Goal: Task Accomplishment & Management: Complete application form

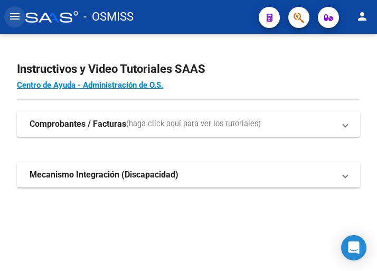
click at [17, 16] on mat-icon "menu" at bounding box center [14, 16] width 13 height 13
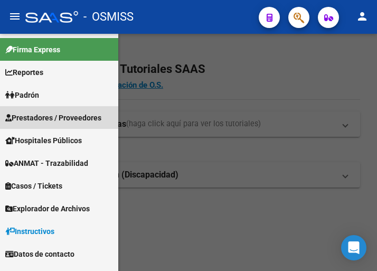
click at [45, 113] on span "Prestadores / Proveedores" at bounding box center [53, 118] width 96 height 12
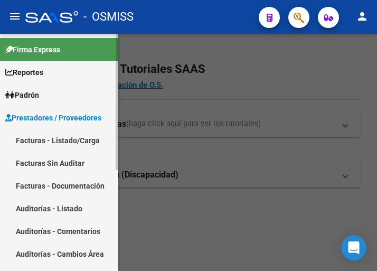
click at [53, 136] on link "Facturas - Listado/Carga" at bounding box center [59, 140] width 118 height 23
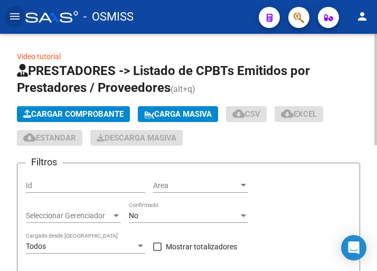
click at [96, 110] on span "Cargar Comprobante" at bounding box center [73, 113] width 100 height 9
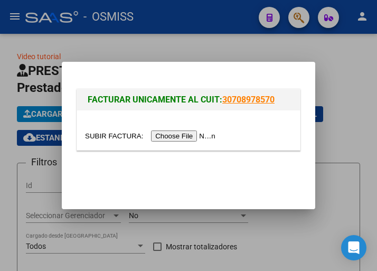
click at [193, 136] on input "file" at bounding box center [151, 135] width 133 height 11
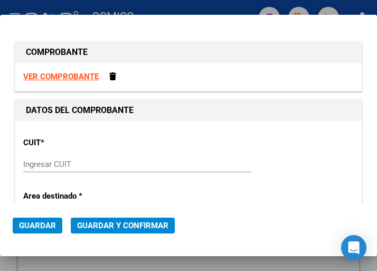
click at [54, 162] on input "Ingresar CUIT" at bounding box center [76, 163] width 107 height 9
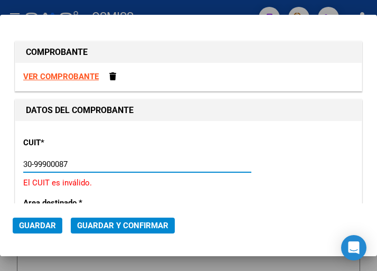
type input "30-99900087-4"
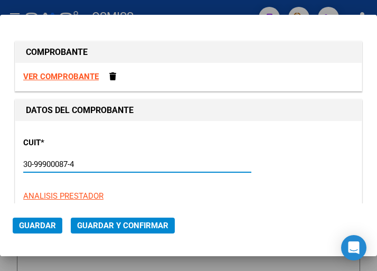
type input "2"
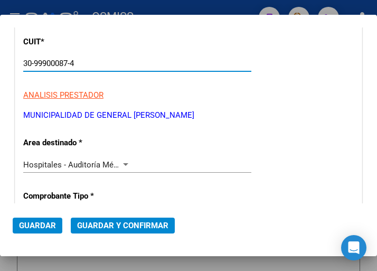
scroll to position [105, 0]
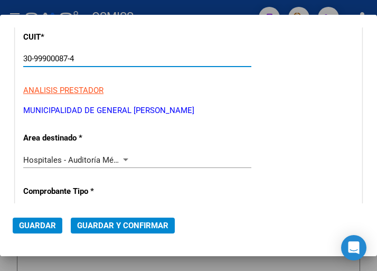
type input "30-99900087-4"
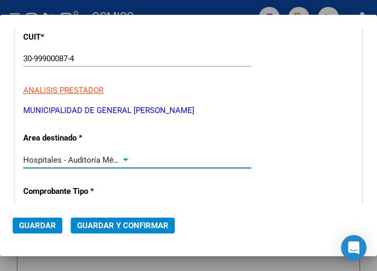
click at [123, 157] on div at bounding box center [125, 160] width 9 height 8
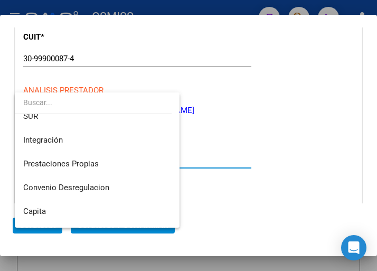
scroll to position [0, 0]
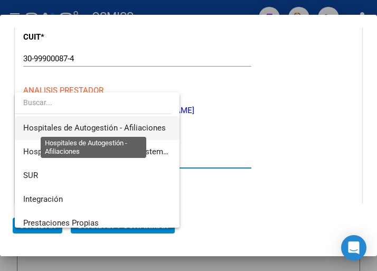
click at [121, 123] on span "Hospitales de Autogestión - Afiliaciones" at bounding box center [94, 127] width 142 height 9
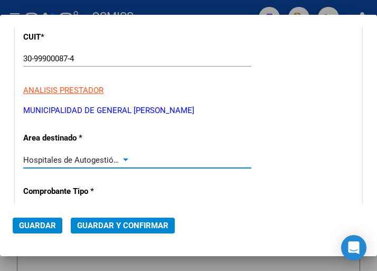
click at [123, 159] on div at bounding box center [125, 159] width 5 height 3
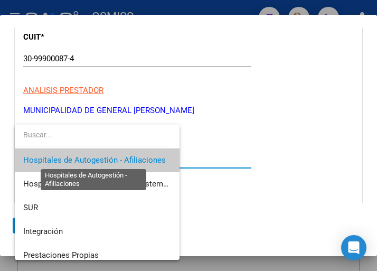
click at [119, 158] on span "Hospitales de Autogestión - Afiliaciones" at bounding box center [94, 159] width 142 height 9
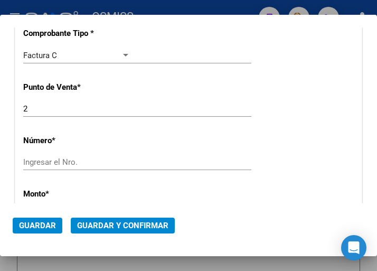
scroll to position [264, 0]
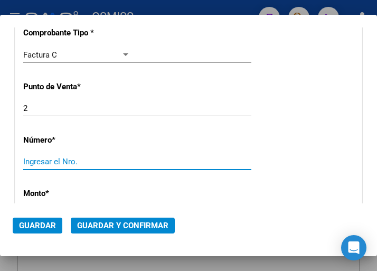
click at [66, 157] on input "Ingresar el Nro." at bounding box center [76, 161] width 107 height 9
type input "3134"
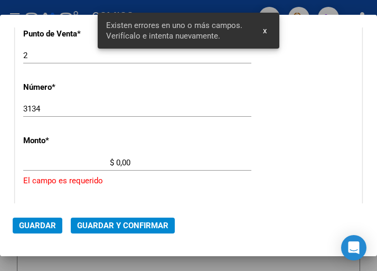
scroll to position [359, 0]
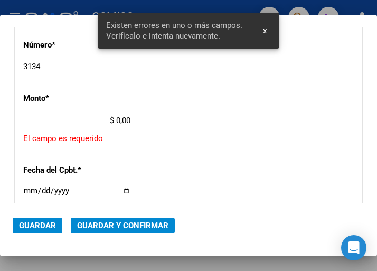
click at [118, 119] on input "$ 0,00" at bounding box center [76, 120] width 107 height 9
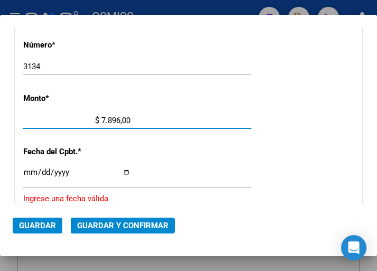
type input "$ 78.960,00"
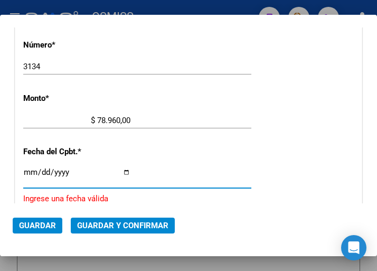
click at [29, 169] on input "Ingresar la fecha" at bounding box center [76, 176] width 107 height 17
type input "2025-07-23"
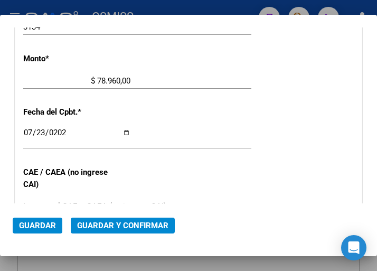
scroll to position [411, 0]
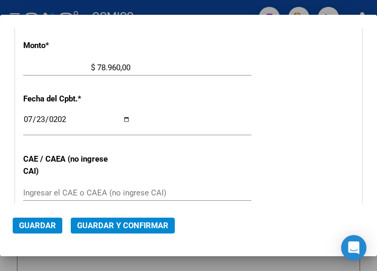
click at [53, 192] on input "Ingresar el CAE o CAEA (no ingrese CAI)" at bounding box center [76, 192] width 107 height 9
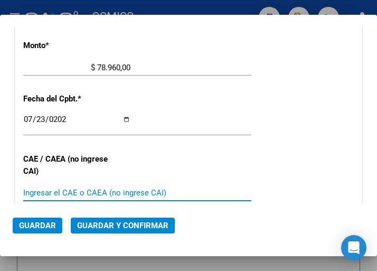
click at [51, 191] on input "Ingresar el CAE o CAEA (no ingrese CAI)" at bounding box center [76, 192] width 107 height 9
type input "75304479997783"
click at [281, 116] on div "CUIT * 30-99900087-4 Ingresar CUIT ANALISIS PRESTADOR MUNICIPALIDAD DE GENERAL …" at bounding box center [188, 89] width 346 height 760
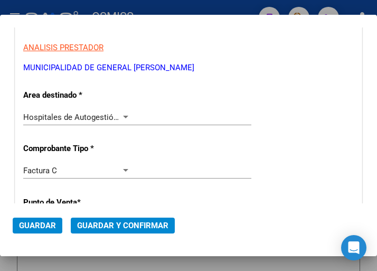
scroll to position [148, 0]
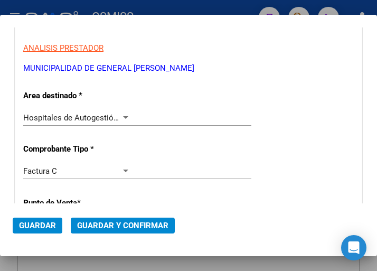
click at [123, 116] on div at bounding box center [125, 117] width 5 height 3
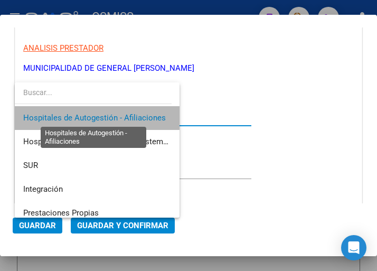
click at [121, 116] on span "Hospitales de Autogestión - Afiliaciones" at bounding box center [94, 117] width 142 height 9
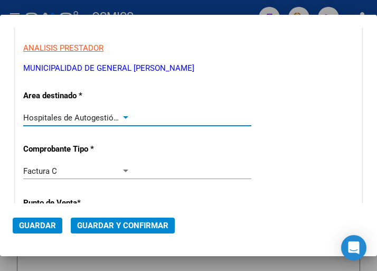
click at [122, 226] on span "Guardar y Confirmar" at bounding box center [122, 224] width 91 height 9
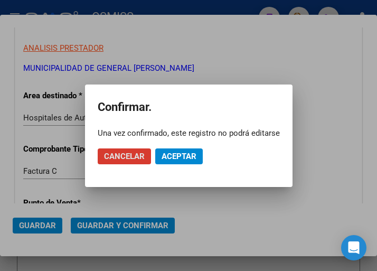
click at [180, 150] on button "Aceptar" at bounding box center [178, 156] width 47 height 16
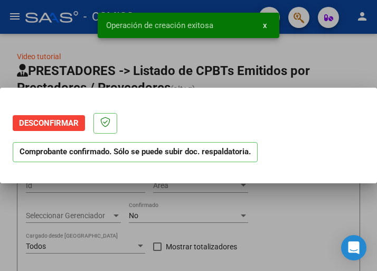
scroll to position [0, 0]
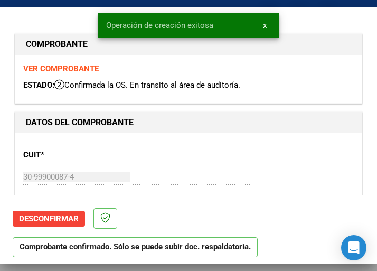
type input "2025-09-21"
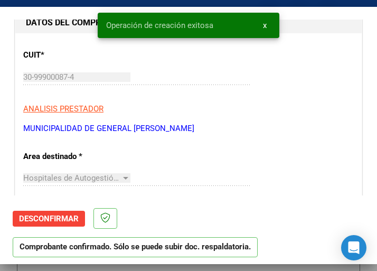
scroll to position [105, 0]
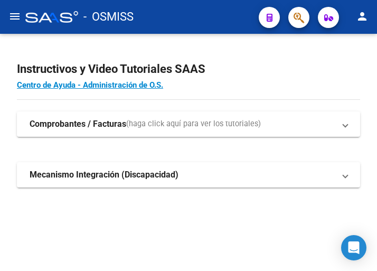
click at [15, 11] on mat-icon "menu" at bounding box center [14, 16] width 13 height 13
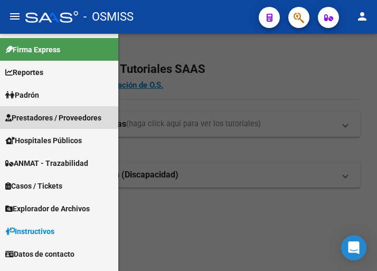
click at [50, 116] on span "Prestadores / Proveedores" at bounding box center [53, 118] width 96 height 12
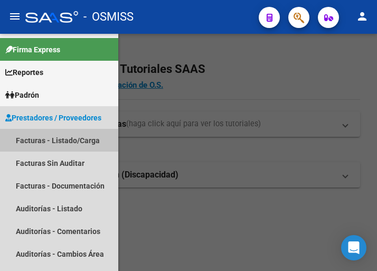
drag, startPoint x: 65, startPoint y: 133, endPoint x: 109, endPoint y: 148, distance: 45.5
click at [65, 134] on link "Facturas - Listado/Carga" at bounding box center [59, 140] width 118 height 23
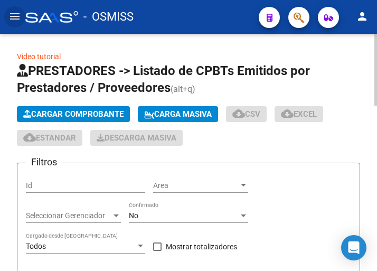
click at [114, 115] on span "Cargar Comprobante" at bounding box center [73, 113] width 100 height 9
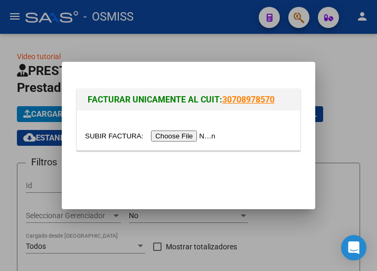
click at [193, 138] on input "file" at bounding box center [151, 135] width 133 height 11
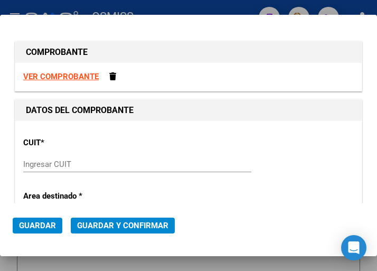
click at [39, 161] on input "Ingresar CUIT" at bounding box center [76, 163] width 107 height 9
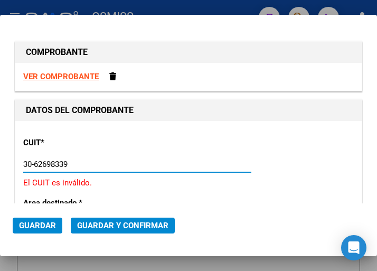
type input "30-62698339-8"
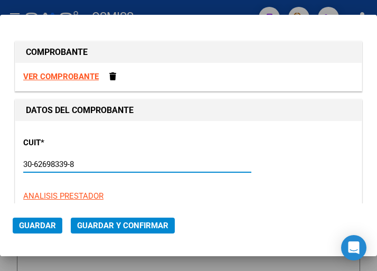
type input "149"
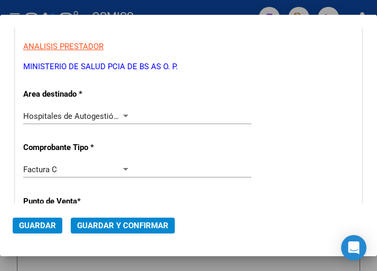
scroll to position [158, 0]
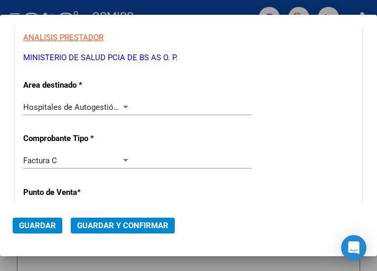
type input "30-62698339-8"
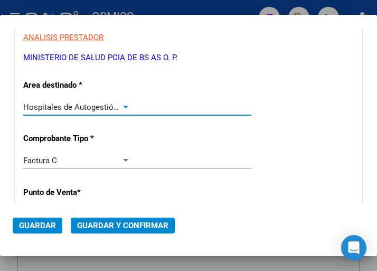
click at [123, 105] on div at bounding box center [125, 106] width 5 height 3
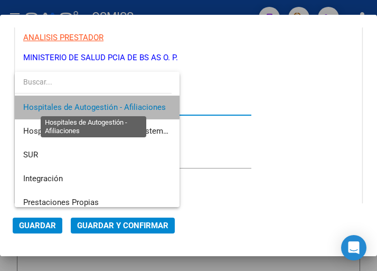
click at [122, 105] on span "Hospitales de Autogestión - Afiliaciones" at bounding box center [94, 106] width 142 height 9
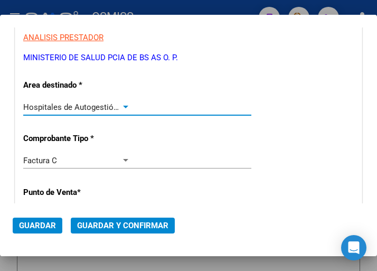
click at [123, 105] on div at bounding box center [125, 106] width 5 height 3
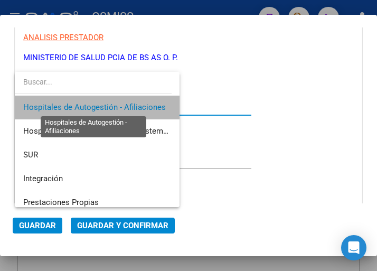
click at [122, 105] on span "Hospitales de Autogestión - Afiliaciones" at bounding box center [94, 106] width 142 height 9
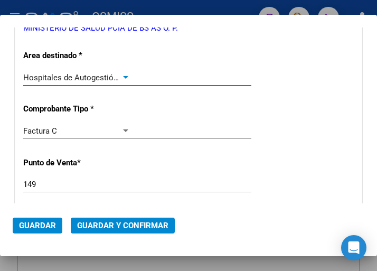
scroll to position [211, 0]
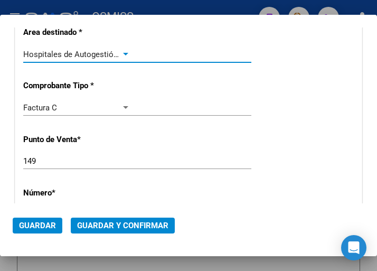
click at [56, 166] on input "149" at bounding box center [76, 160] width 107 height 9
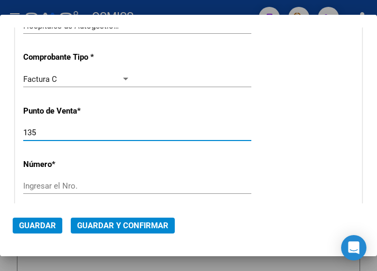
scroll to position [264, 0]
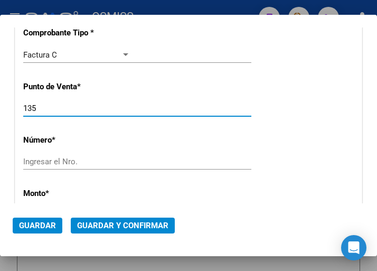
type input "135"
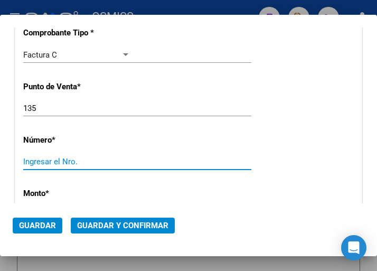
click at [74, 160] on input "Ingresar el Nro." at bounding box center [76, 161] width 107 height 9
type input "11028"
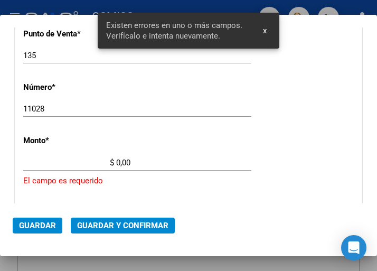
scroll to position [359, 0]
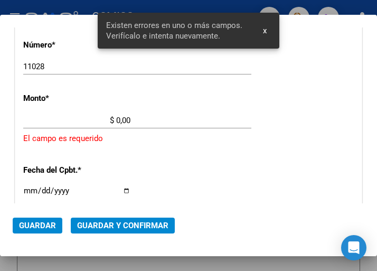
click at [116, 121] on input "$ 0,00" at bounding box center [76, 120] width 107 height 9
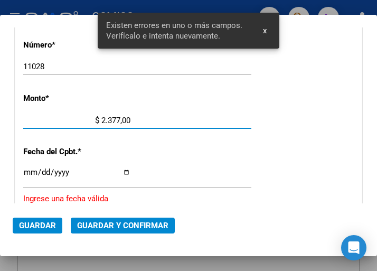
type input "$ 23.778,00"
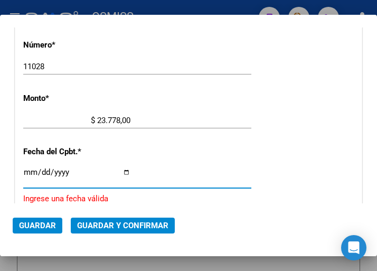
click at [28, 172] on input "Ingresar la fecha" at bounding box center [76, 176] width 107 height 17
type input "2025-07-30"
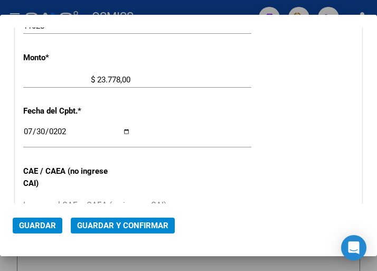
scroll to position [464, 0]
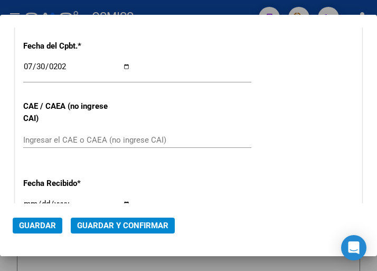
click at [68, 136] on input "Ingresar el CAE o CAEA (no ingrese CAI)" at bounding box center [76, 139] width 107 height 9
click at [30, 139] on input "Ingresar el CAE o CAEA (no ingrese CAI)" at bounding box center [76, 139] width 107 height 9
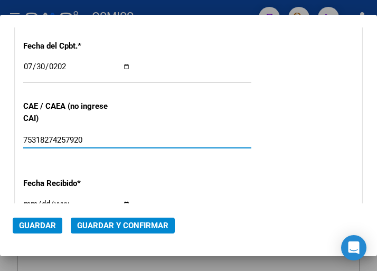
type input "75318274257920"
click at [158, 63] on div "2025-07-30 Ingresar la fecha" at bounding box center [137, 71] width 228 height 23
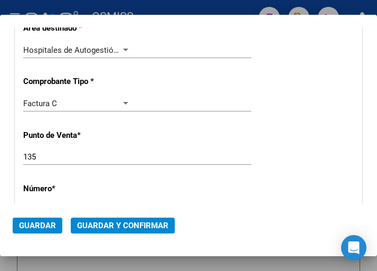
scroll to position [200, 0]
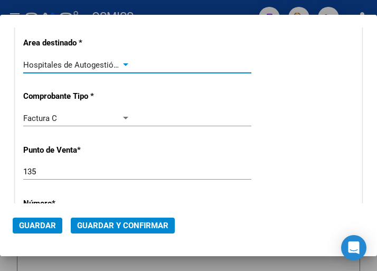
click at [124, 63] on div at bounding box center [125, 64] width 5 height 3
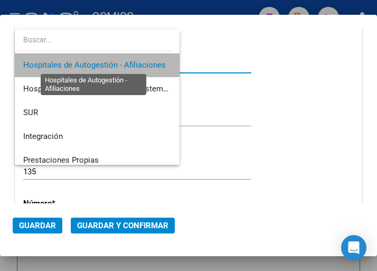
click at [124, 63] on span "Hospitales de Autogestión - Afiliaciones" at bounding box center [94, 64] width 142 height 9
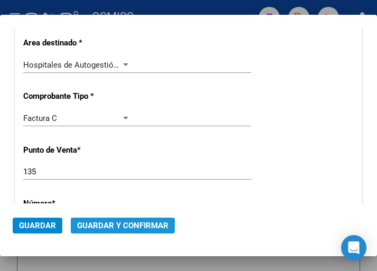
click at [119, 228] on span "Guardar y Confirmar" at bounding box center [122, 224] width 91 height 9
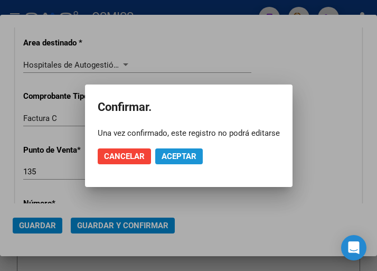
click at [180, 155] on span "Aceptar" at bounding box center [178, 155] width 35 height 9
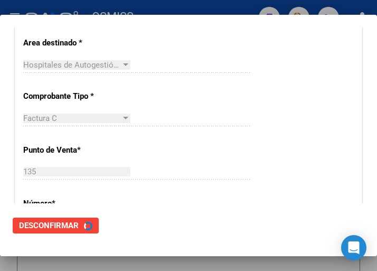
scroll to position [0, 0]
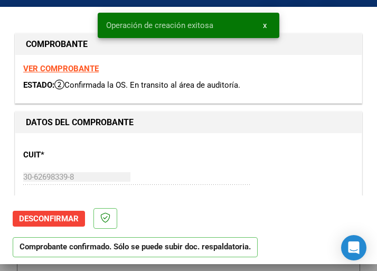
type input "2025-09-28"
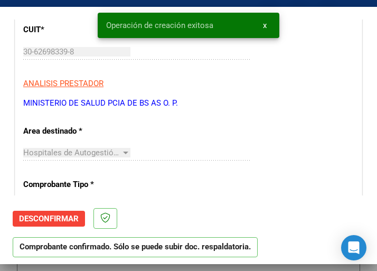
scroll to position [158, 0]
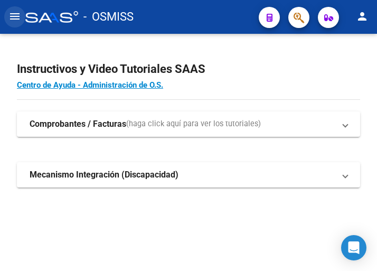
click at [21, 16] on mat-icon "menu" at bounding box center [14, 16] width 13 height 13
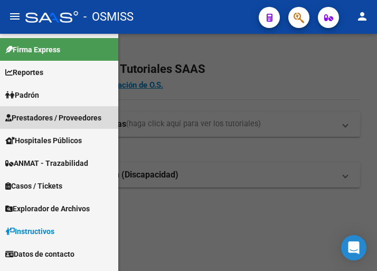
click at [56, 118] on span "Prestadores / Proveedores" at bounding box center [53, 118] width 96 height 12
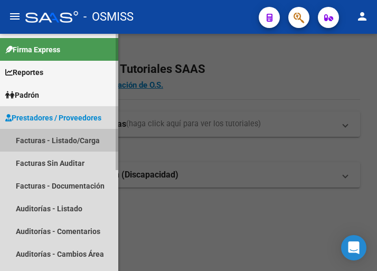
click at [70, 133] on link "Facturas - Listado/Carga" at bounding box center [59, 140] width 118 height 23
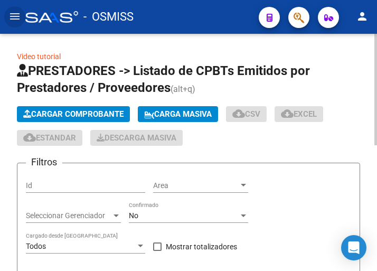
click at [75, 109] on button "Cargar Comprobante" at bounding box center [73, 114] width 113 height 16
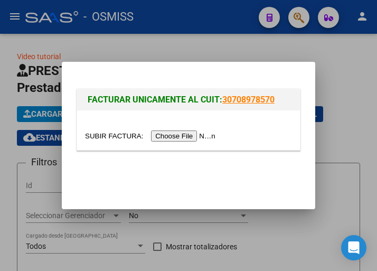
click at [186, 137] on input "file" at bounding box center [151, 135] width 133 height 11
